Goal: Find specific page/section: Find specific page/section

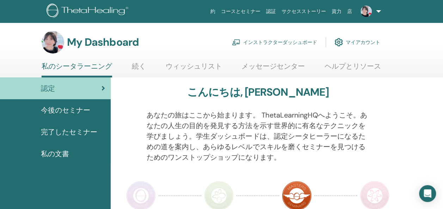
click at [287, 41] on link "インストラクターダッシュボード" at bounding box center [274, 43] width 85 height 16
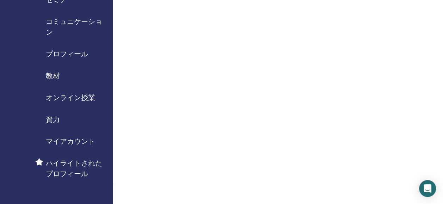
scroll to position [96, 0]
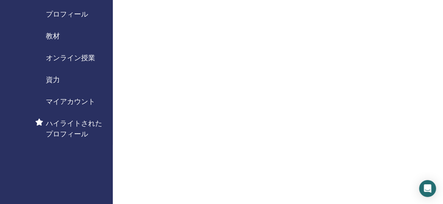
click at [63, 78] on div "資力" at bounding box center [57, 79] width 102 height 11
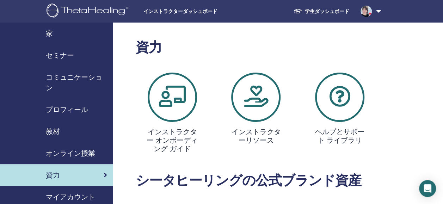
click at [252, 99] on icon at bounding box center [255, 97] width 49 height 49
click at [155, 138] on h4 "インストラクター オンボーディング ガイド" at bounding box center [172, 140] width 53 height 25
click at [253, 107] on icon at bounding box center [255, 97] width 49 height 49
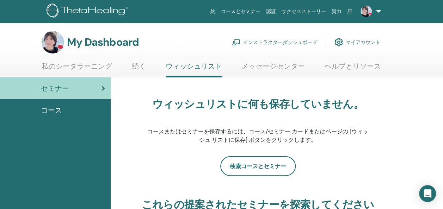
click at [332, 67] on link "ヘルプとリソース" at bounding box center [353, 69] width 56 height 14
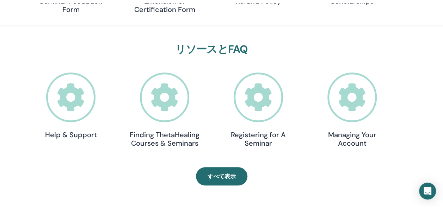
scroll to position [10, 0]
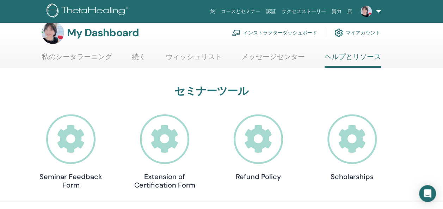
click at [291, 33] on link "インストラクターダッシュボード" at bounding box center [274, 33] width 85 height 16
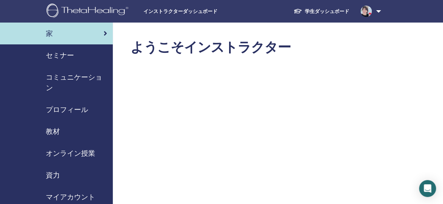
click at [57, 181] on link "資力" at bounding box center [56, 175] width 113 height 22
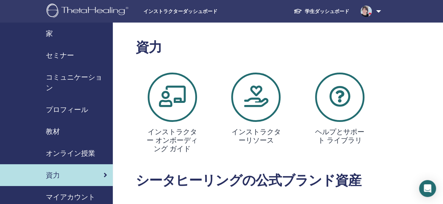
click at [245, 117] on icon at bounding box center [255, 97] width 49 height 49
click at [52, 133] on span "教材" at bounding box center [53, 131] width 14 height 11
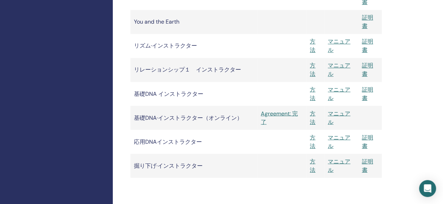
scroll to position [601, 0]
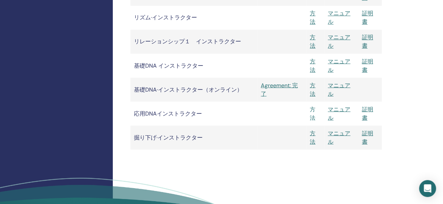
click at [310, 109] on link "方法" at bounding box center [313, 113] width 6 height 16
